Goal: Information Seeking & Learning: Check status

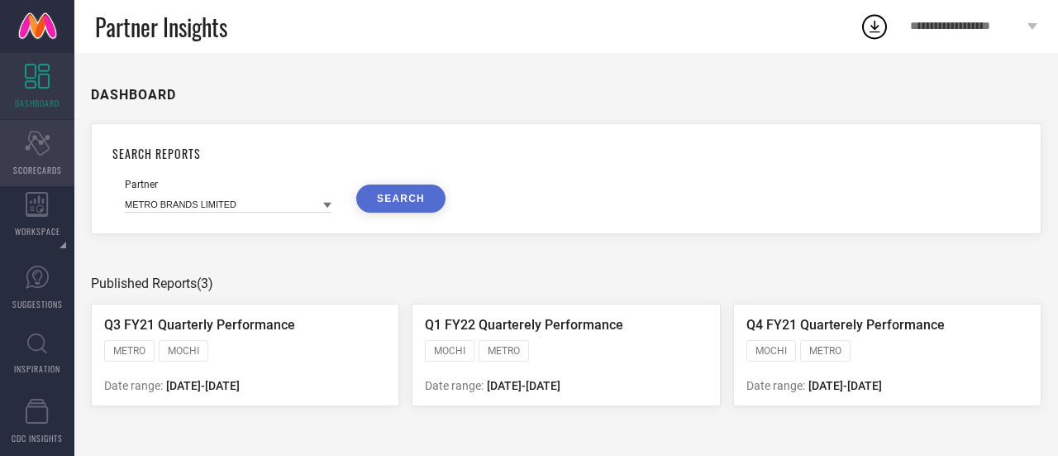
click at [28, 145] on icon at bounding box center [37, 143] width 25 height 25
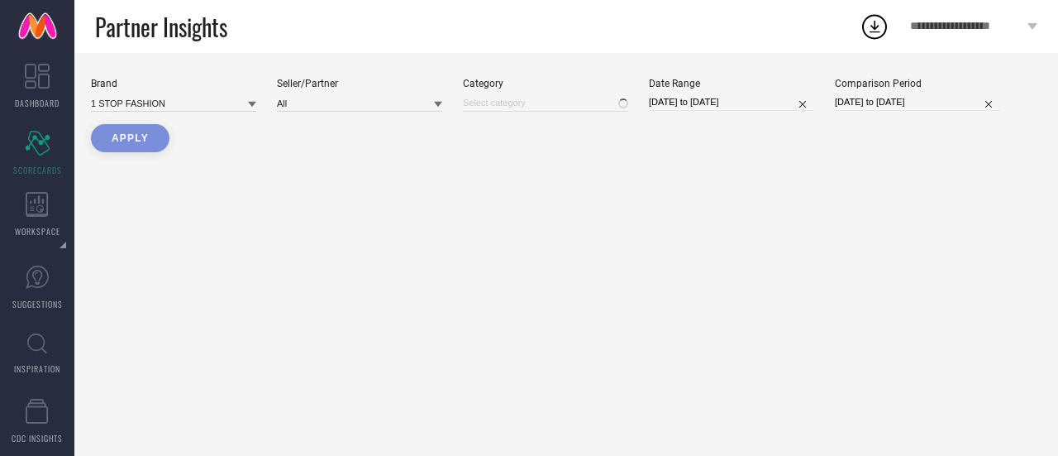
type input "All"
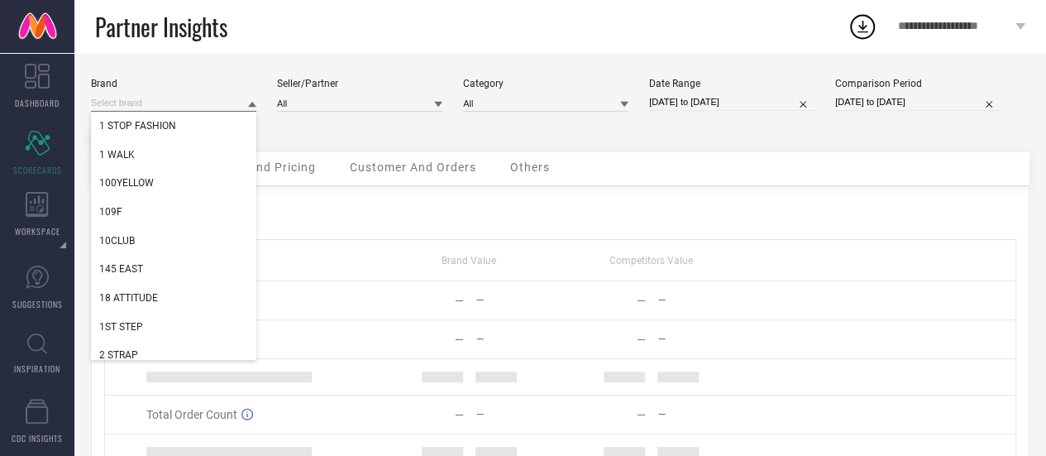
click at [160, 103] on input at bounding box center [173, 102] width 165 height 17
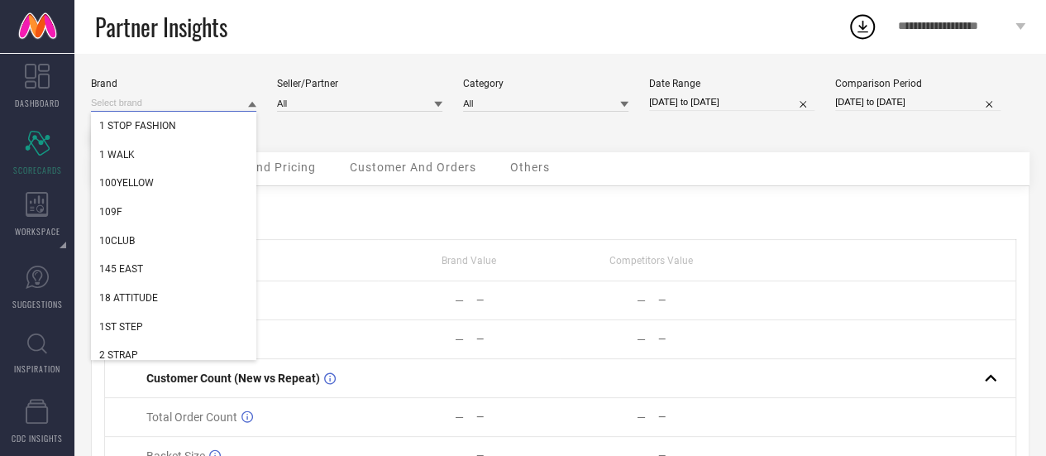
click at [160, 103] on input at bounding box center [173, 102] width 165 height 17
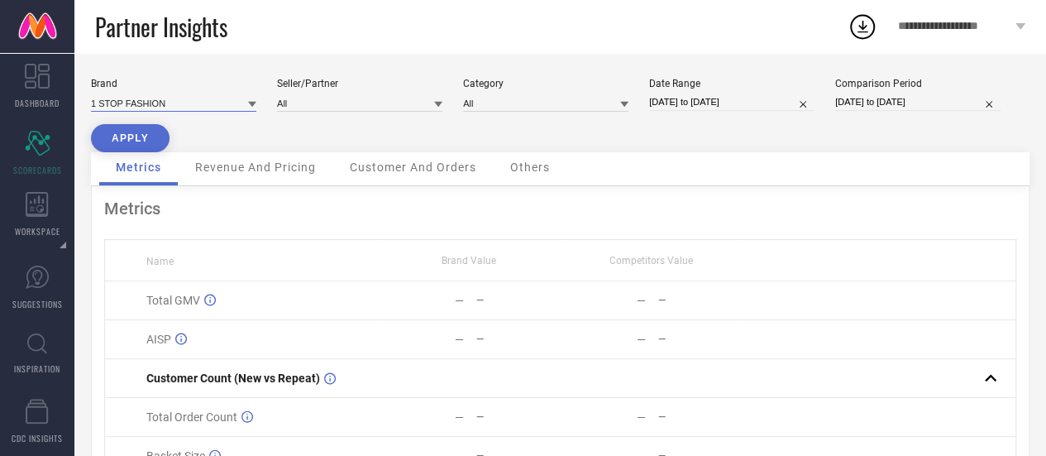
click at [160, 103] on input at bounding box center [173, 102] width 165 height 17
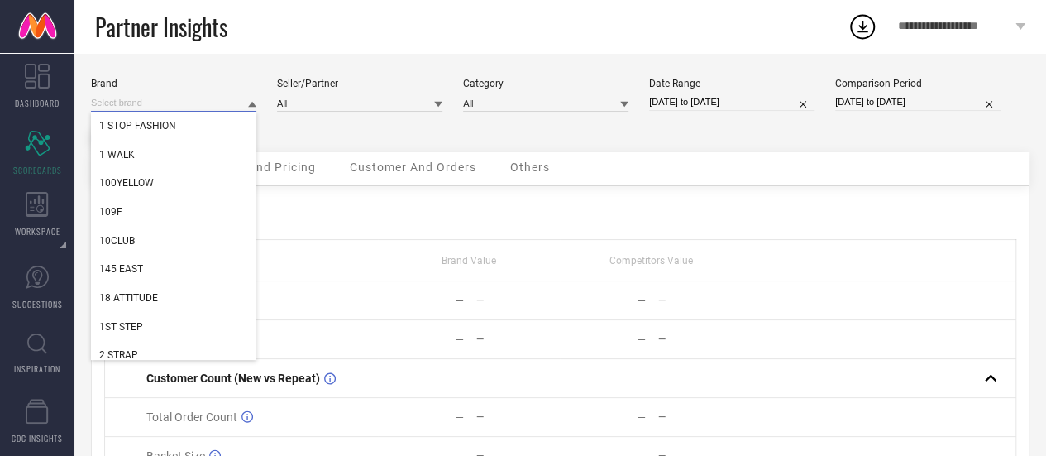
paste input "HEALTH FIT"
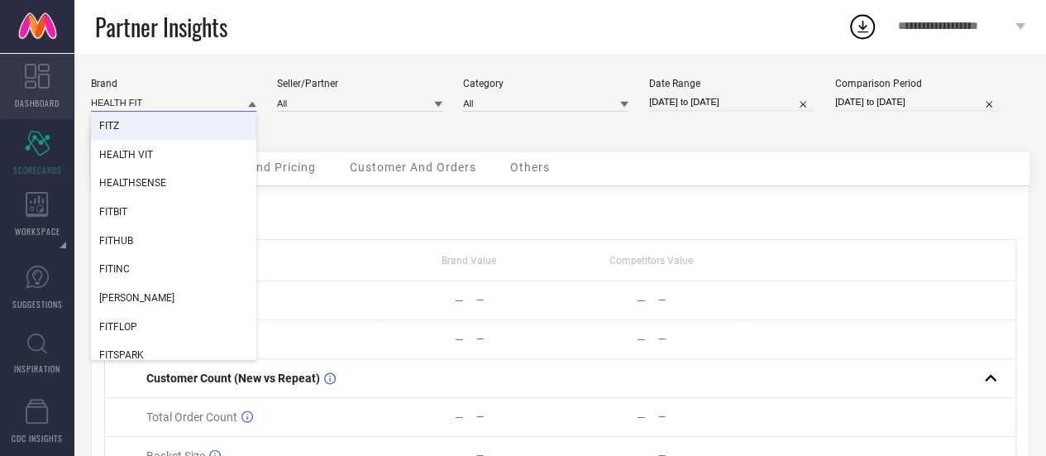
type input "HEALTH FIT"
click at [36, 80] on icon at bounding box center [37, 76] width 25 height 25
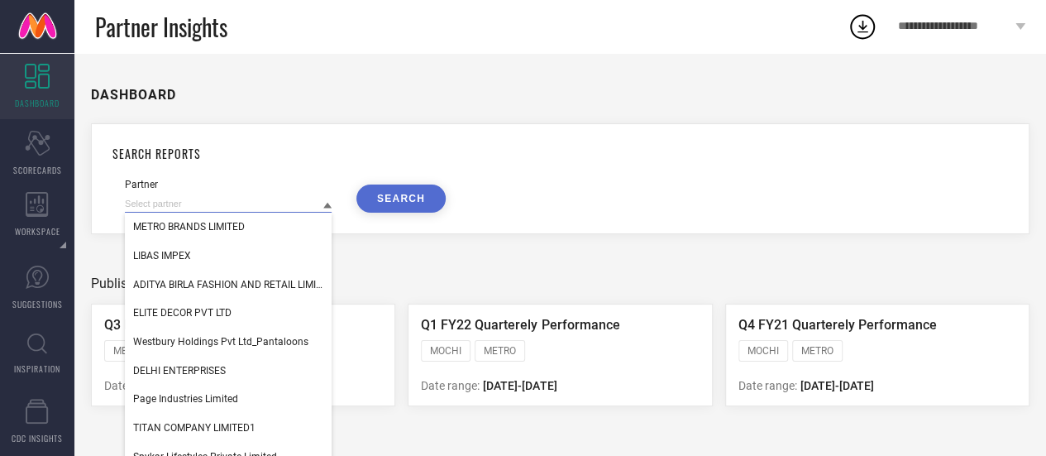
click at [262, 208] on input at bounding box center [228, 203] width 207 height 17
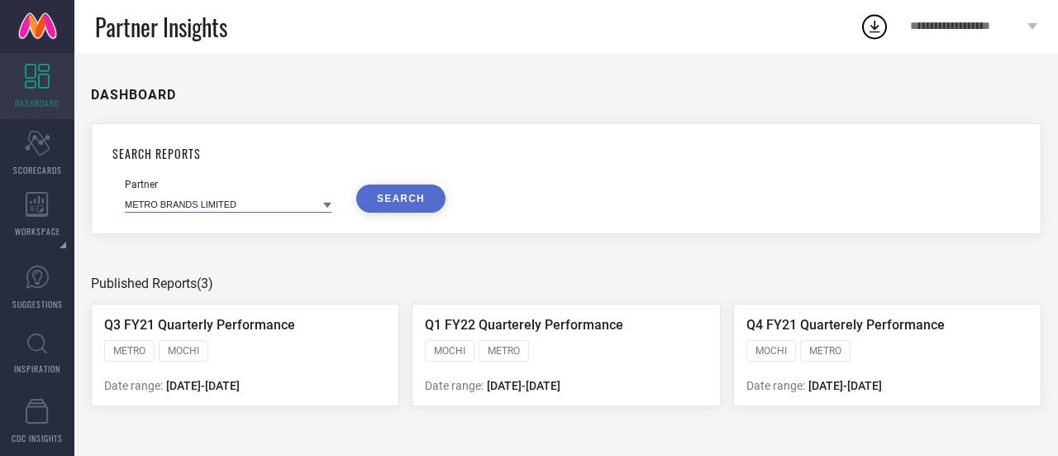
click at [262, 208] on input at bounding box center [228, 203] width 207 height 17
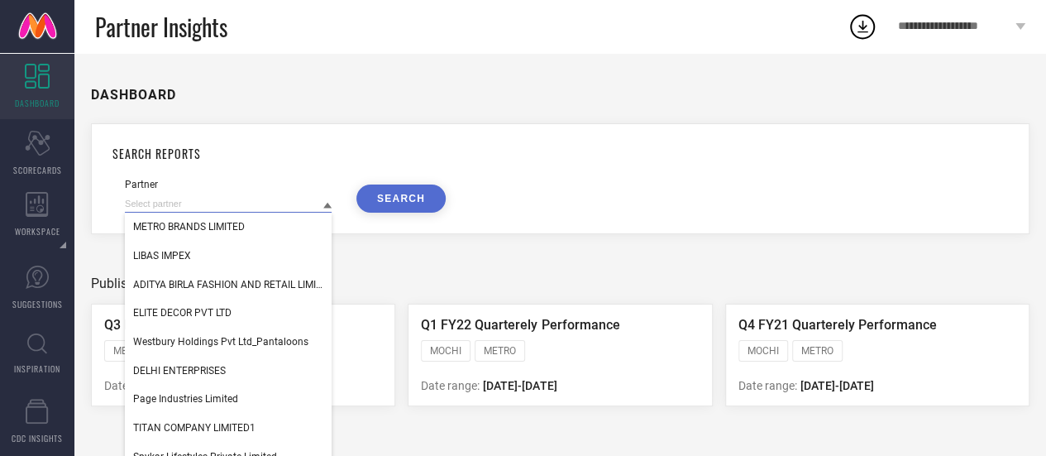
paste input "HEALTH FIT"
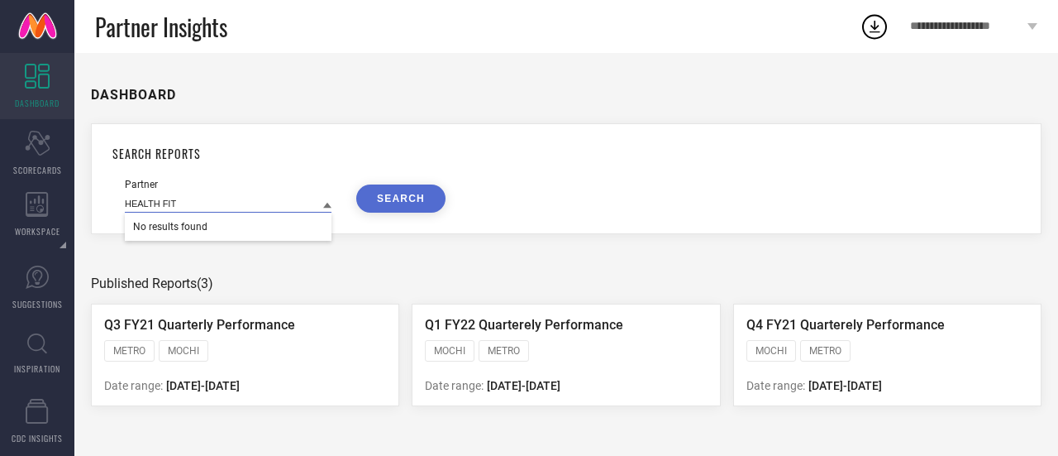
type input "HEALTH FIT"
click at [27, 147] on icon at bounding box center [37, 143] width 25 height 25
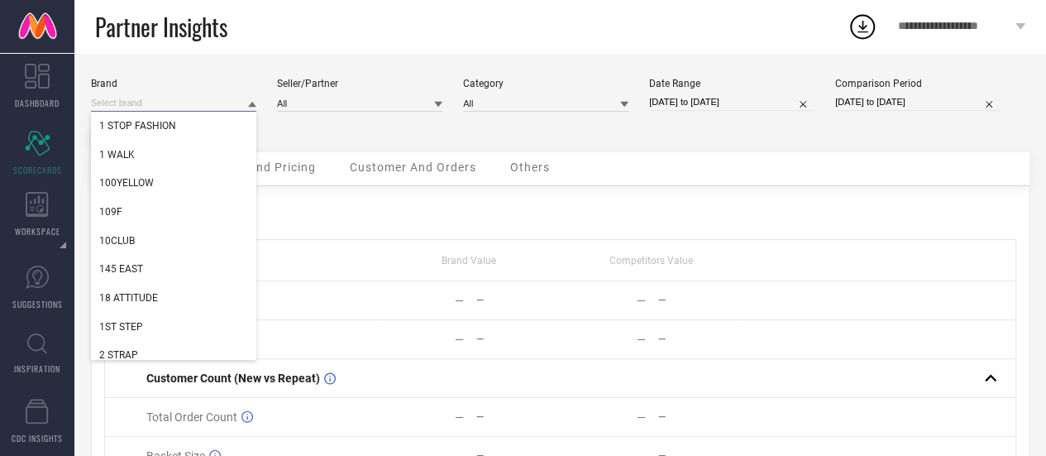
click at [198, 102] on input at bounding box center [173, 102] width 165 height 17
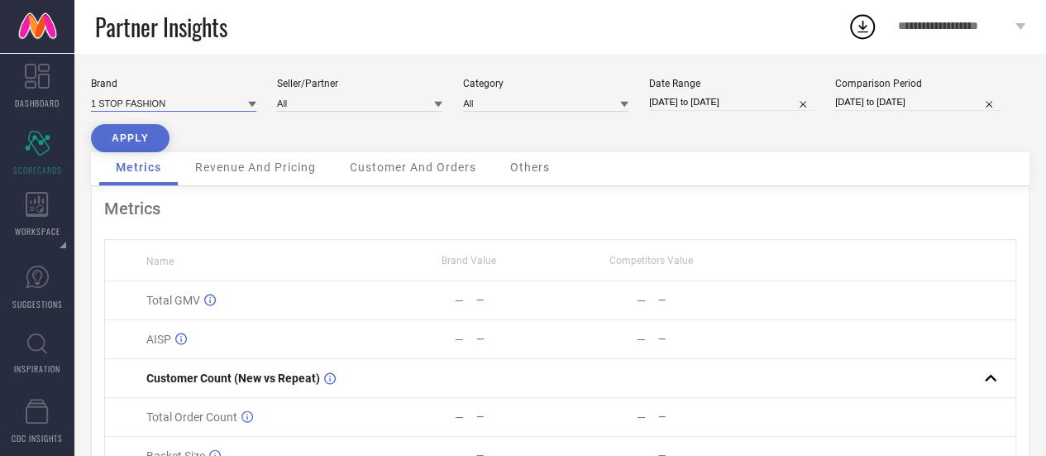
paste input "HEALTH FIT"
type input "HEALTH FIT"
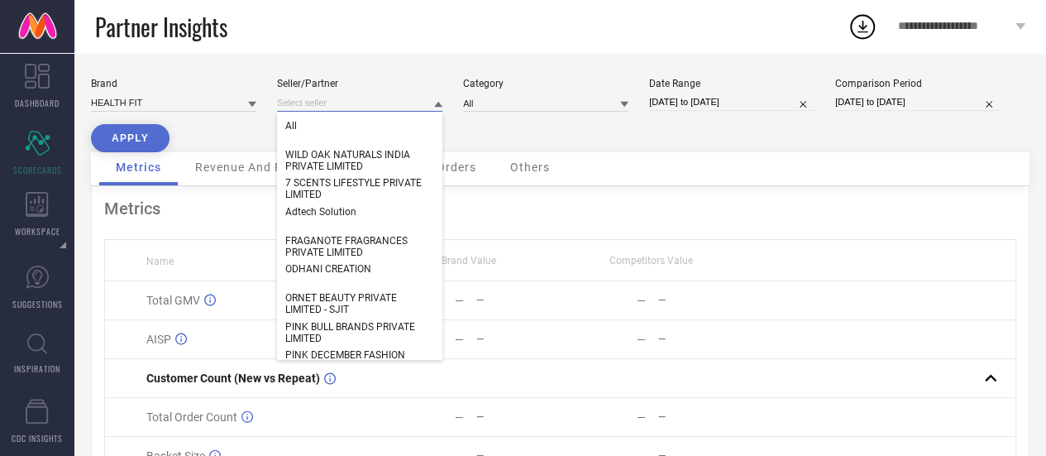
click at [320, 110] on input at bounding box center [359, 102] width 165 height 17
click at [315, 125] on div "All" at bounding box center [359, 126] width 165 height 28
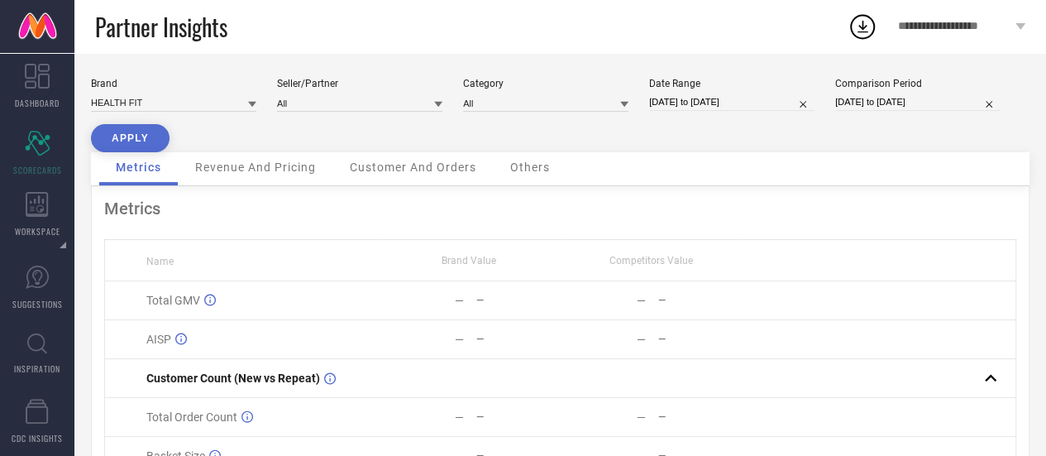
click at [131, 144] on button "APPLY" at bounding box center [130, 138] width 79 height 28
select select "6"
select select "2025"
select select "7"
select select "2025"
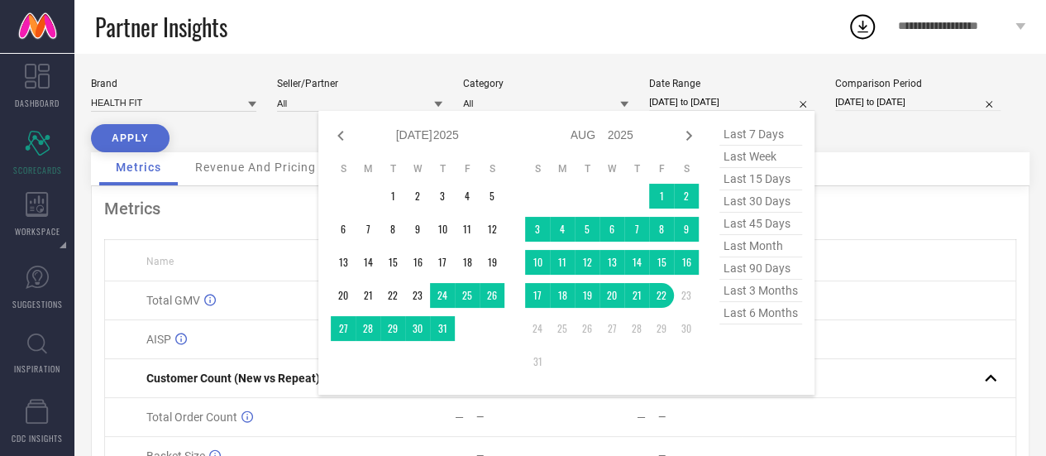
click at [752, 93] on input "[DATE] to [DATE]" at bounding box center [731, 101] width 165 height 17
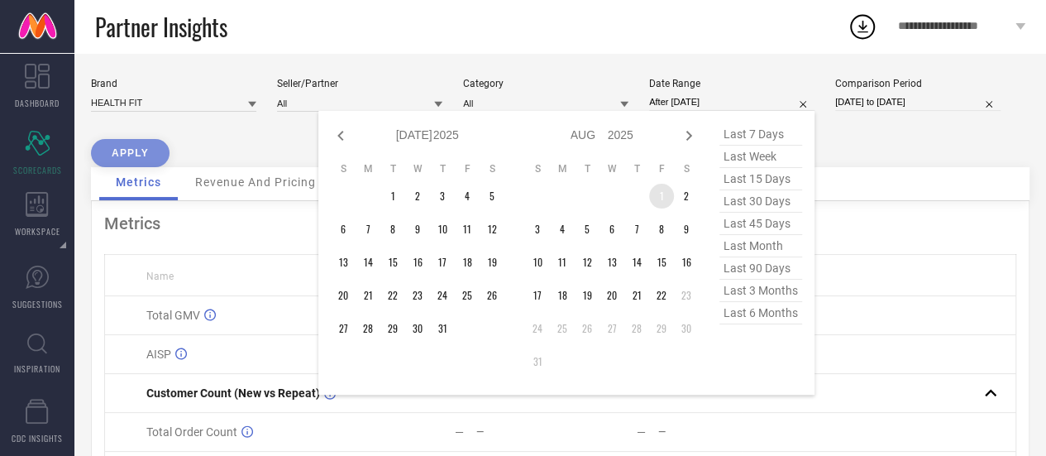
click at [665, 197] on td "1" at bounding box center [661, 196] width 25 height 25
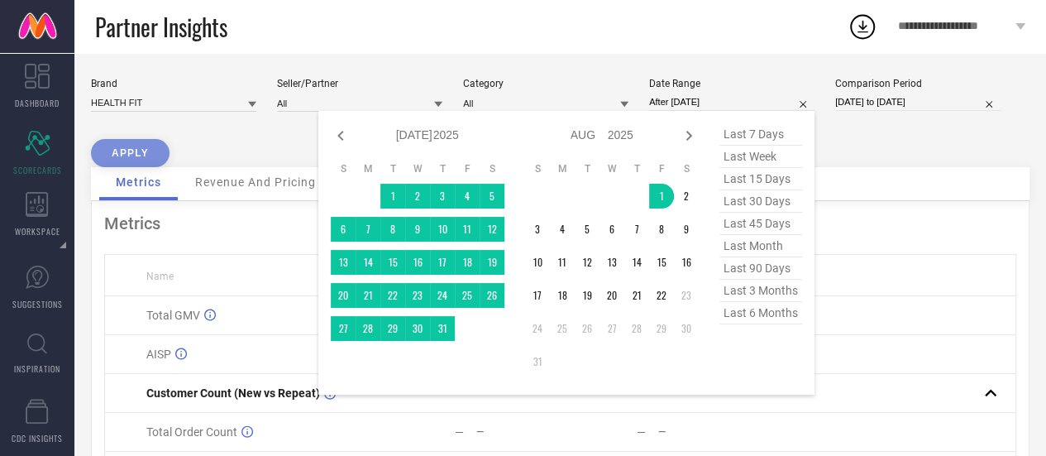
click at [670, 332] on td "29" at bounding box center [661, 328] width 25 height 25
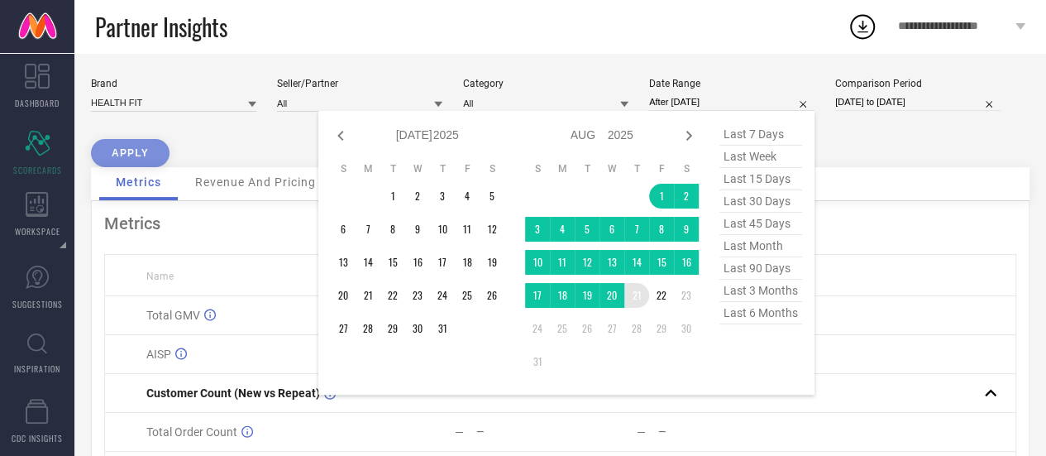
type input "[DATE] to [DATE]"
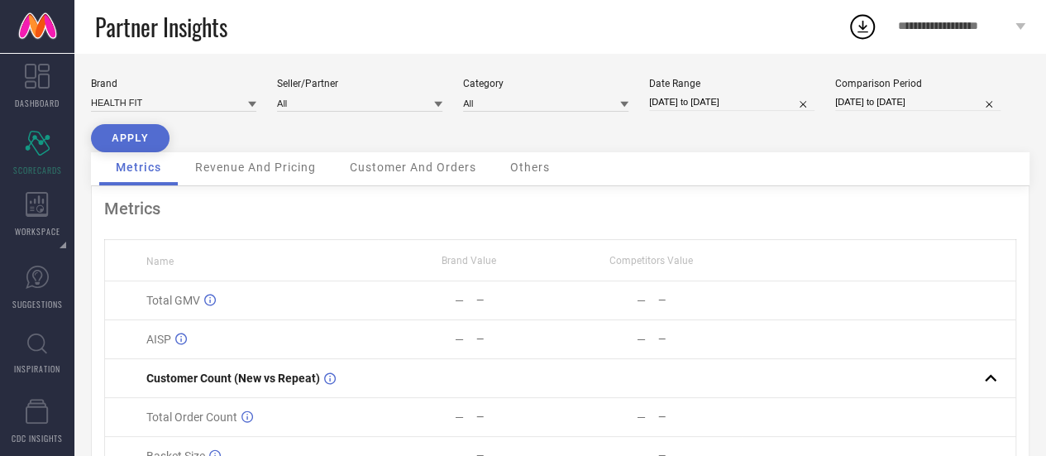
select select "6"
select select "2024"
select select "7"
select select "2024"
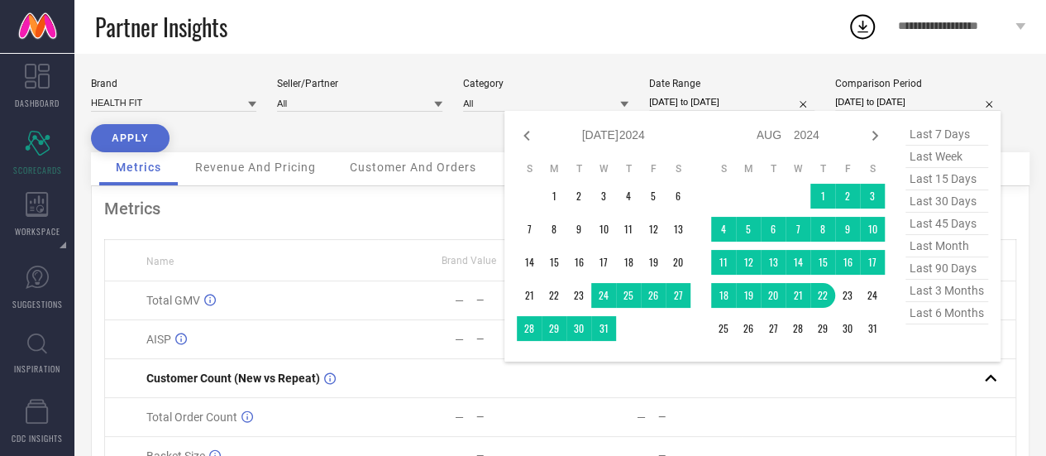
click at [938, 93] on input "[DATE] to [DATE]" at bounding box center [917, 101] width 165 height 17
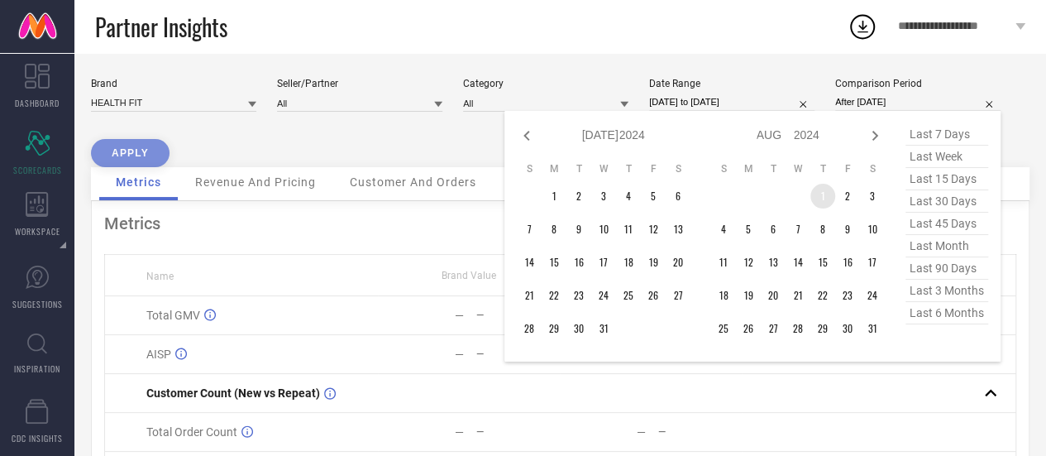
click at [823, 196] on td "1" at bounding box center [822, 196] width 25 height 25
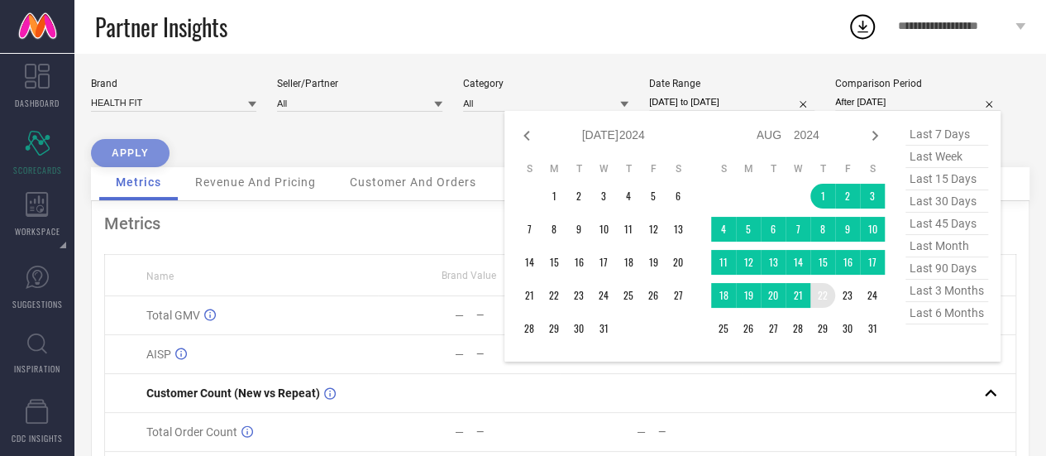
type input "[DATE] to [DATE]"
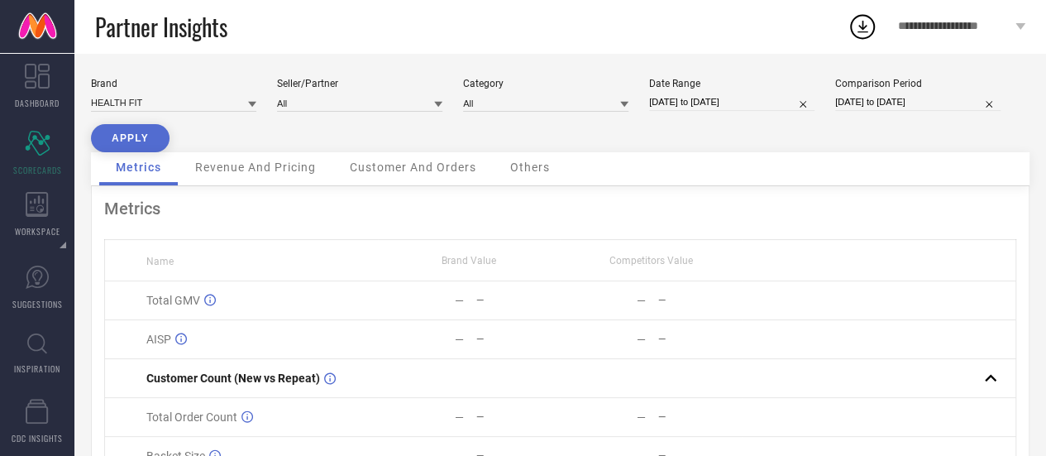
click at [139, 137] on button "APPLY" at bounding box center [130, 138] width 79 height 28
click at [254, 174] on span "Revenue And Pricing" at bounding box center [255, 166] width 121 height 13
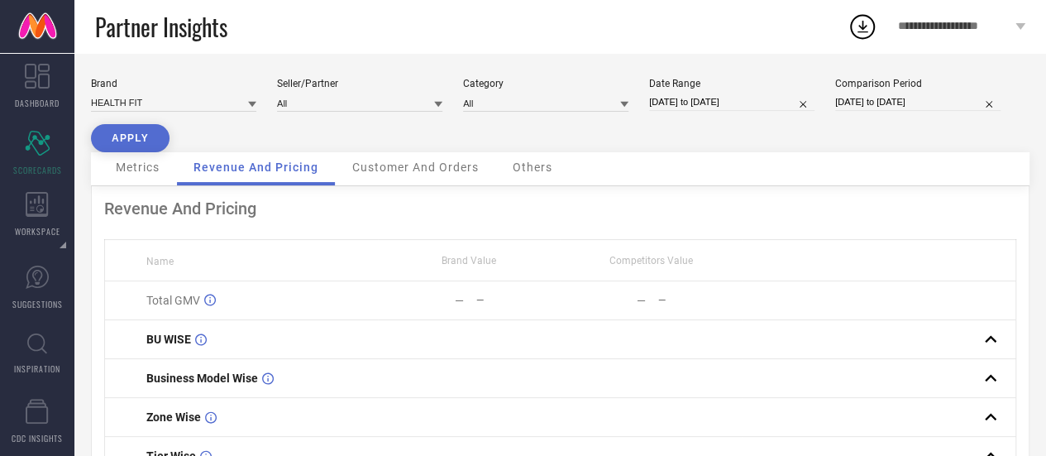
click at [402, 171] on span "Customer And Orders" at bounding box center [415, 166] width 126 height 13
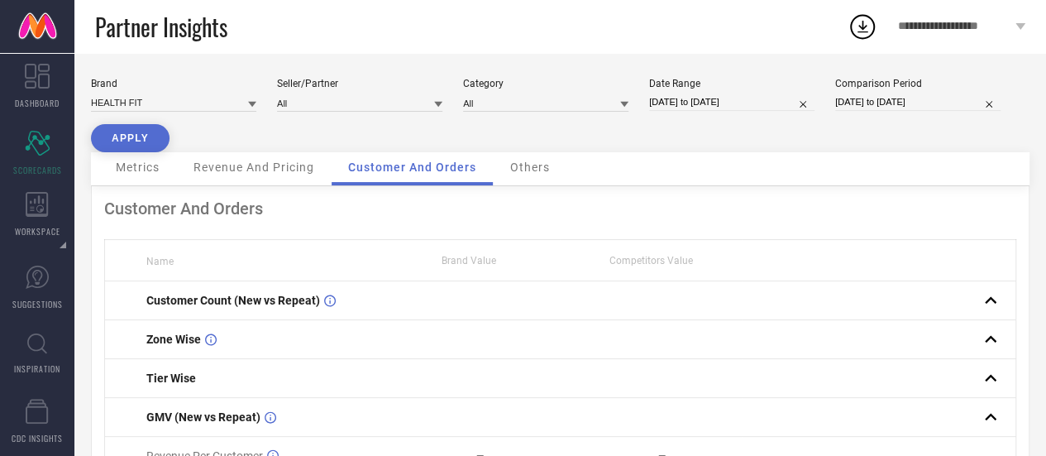
click at [524, 179] on div "Others" at bounding box center [530, 168] width 73 height 33
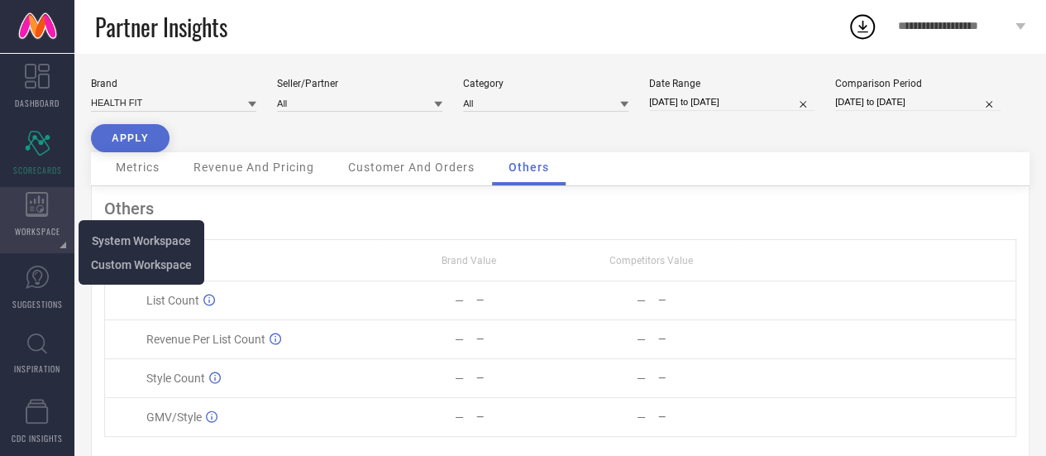
click at [30, 208] on icon at bounding box center [37, 204] width 23 height 25
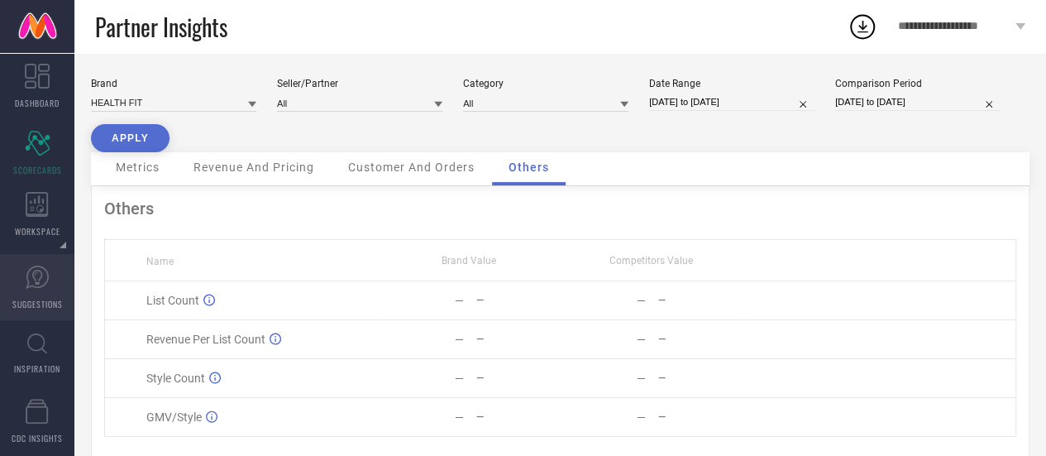
click at [35, 290] on link "SUGGESTIONS" at bounding box center [37, 287] width 74 height 66
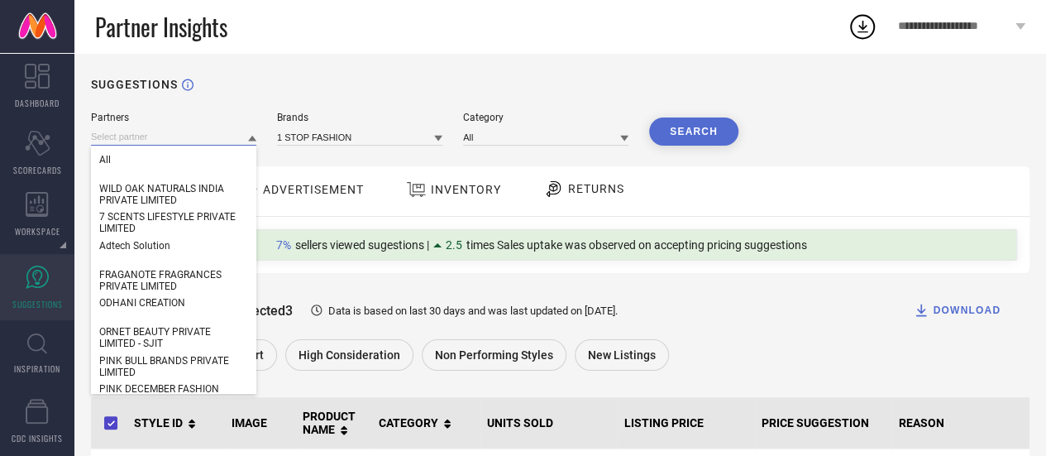
click at [154, 136] on input at bounding box center [173, 136] width 165 height 17
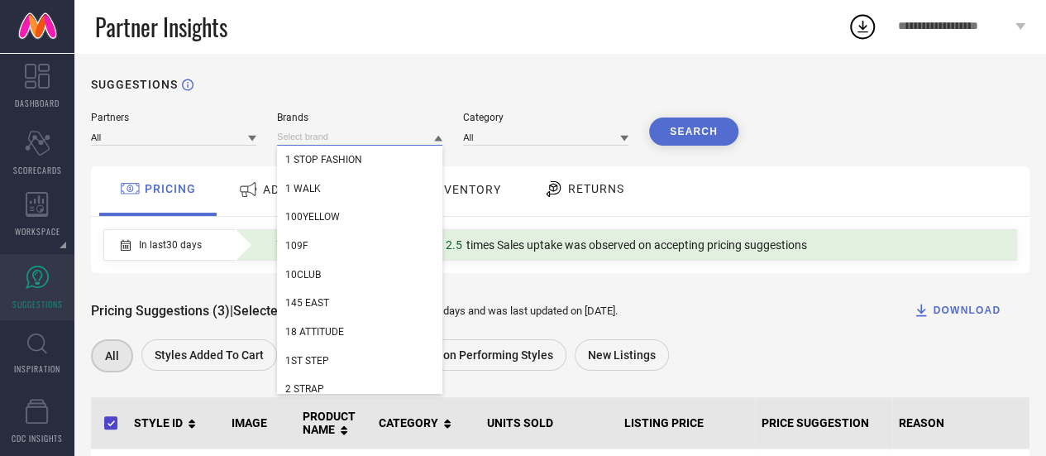
click at [343, 134] on input at bounding box center [359, 136] width 165 height 17
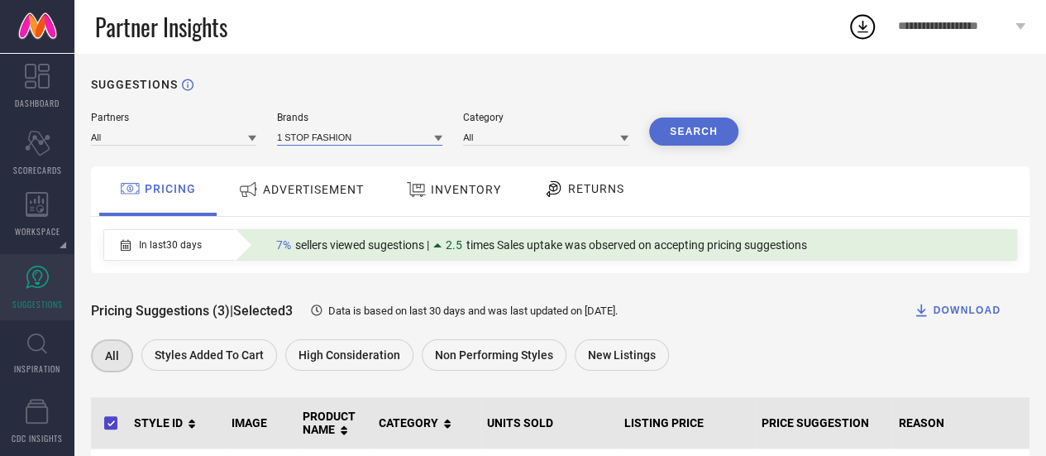
click at [343, 134] on input at bounding box center [359, 136] width 165 height 17
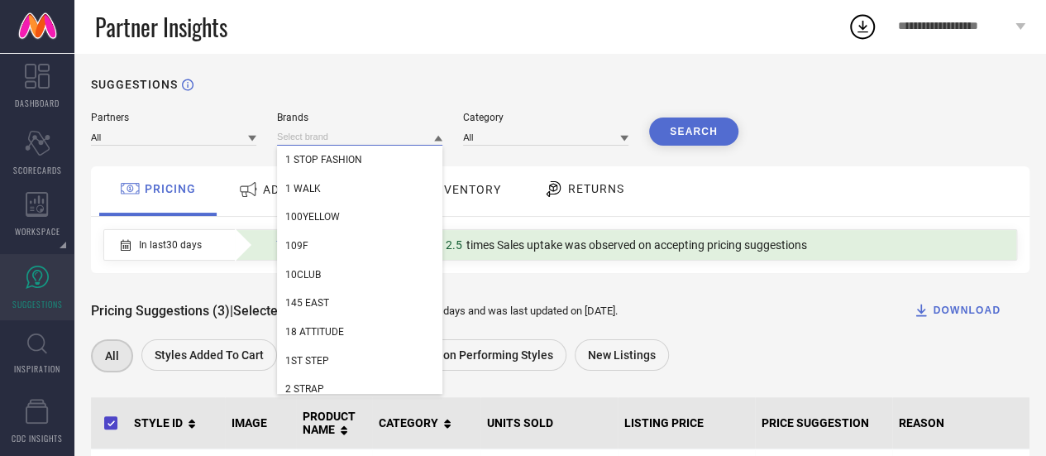
paste input "HEALTH FIT"
type input "HEALTH FIT"
click at [676, 174] on div "PRICING ADVERTISEMENT INVENTORY RETURNS" at bounding box center [560, 191] width 938 height 50
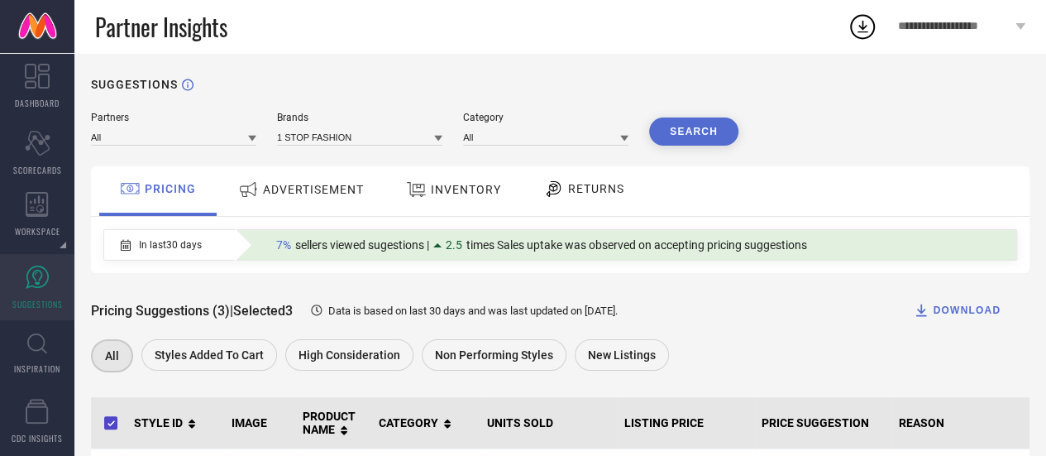
click at [17, 285] on link "SUGGESTIONS" at bounding box center [37, 287] width 74 height 66
